Goal: Transaction & Acquisition: Download file/media

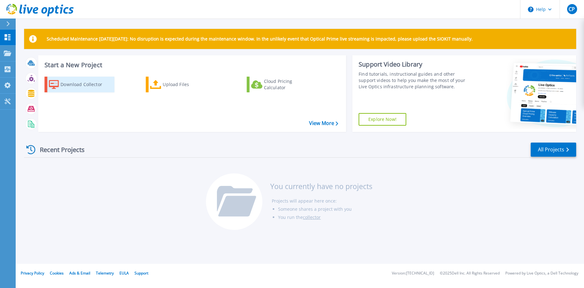
click at [79, 83] on div "Download Collector" at bounding box center [86, 84] width 50 height 13
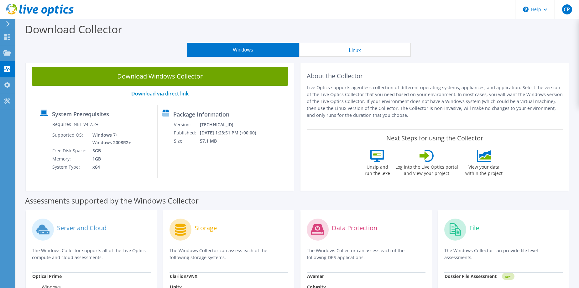
drag, startPoint x: 163, startPoint y: 92, endPoint x: 149, endPoint y: 96, distance: 14.3
click at [141, 108] on div "System Prerequisites Requires .NET V4.7.2+ Supported OS: Windows 7+ Windows 200…" at bounding box center [96, 141] width 123 height 73
